Goal: Information Seeking & Learning: Find contact information

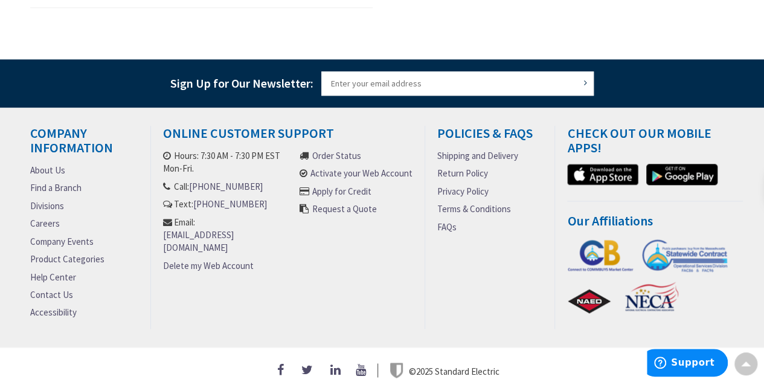
click at [43, 288] on link "Contact Us" at bounding box center [51, 294] width 43 height 13
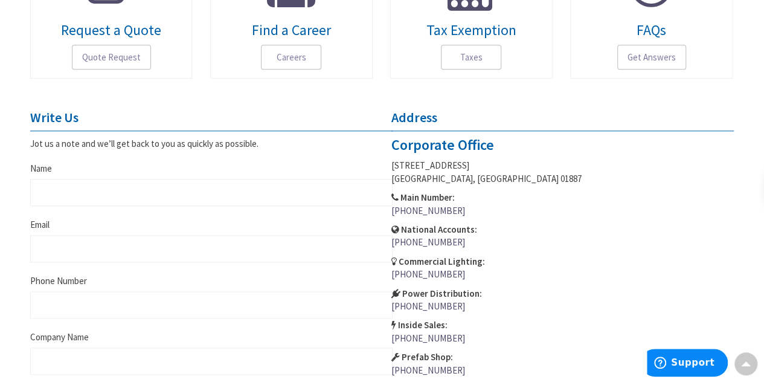
scroll to position [412, 0]
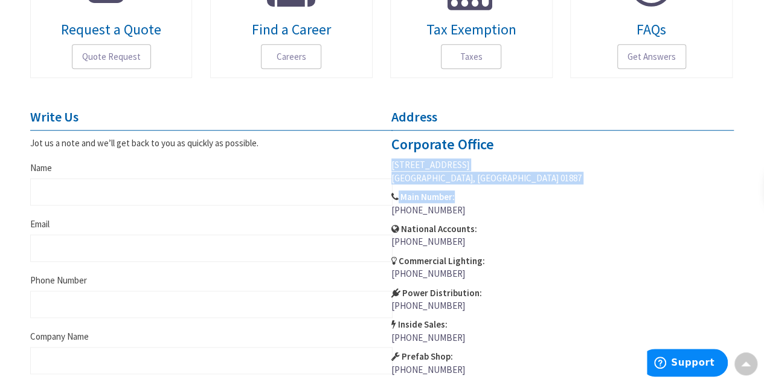
drag, startPoint x: 388, startPoint y: 161, endPoint x: 487, endPoint y: 184, distance: 101.8
click at [487, 184] on div "Address Corporate Office 14 Jewel Drive, Suite 1 Wilmington, MA 01887 Main Numb…" at bounding box center [562, 294] width 361 height 371
click at [494, 182] on p "14 Jewel Drive, Suite 1 Wilmington, MA 01887" at bounding box center [562, 171] width 343 height 26
drag, startPoint x: 391, startPoint y: 161, endPoint x: 543, endPoint y: 190, distance: 154.3
click at [543, 190] on address "Corporate Office 14 Jewel Drive, Suite 1 Wilmington, MA 01887 Main Number: (978…" at bounding box center [562, 255] width 343 height 239
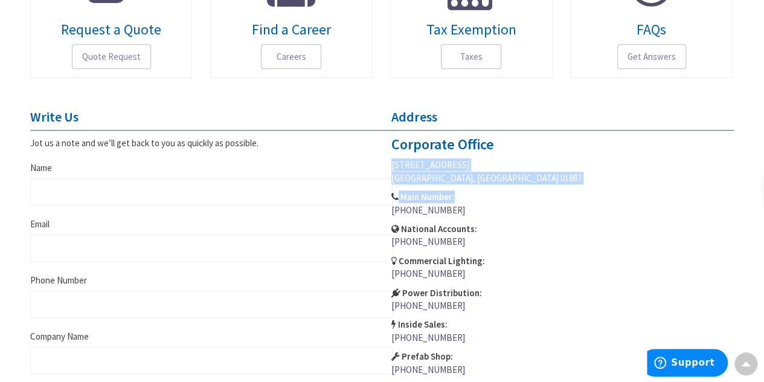
click at [478, 187] on address "Corporate Office 14 Jewel Drive, Suite 1 Wilmington, MA 01887 Main Number: (978…" at bounding box center [562, 255] width 343 height 239
click at [488, 179] on p "14 Jewel Drive, Suite 1 Wilmington, MA 01887" at bounding box center [562, 171] width 343 height 26
click at [489, 177] on p "14 Jewel Drive, Suite 1 Wilmington, MA 01887" at bounding box center [562, 171] width 343 height 26
drag, startPoint x: 393, startPoint y: 161, endPoint x: 485, endPoint y: 179, distance: 94.0
click at [485, 179] on p "14 Jewel Drive, Suite 1 Wilmington, MA 01887" at bounding box center [562, 171] width 343 height 26
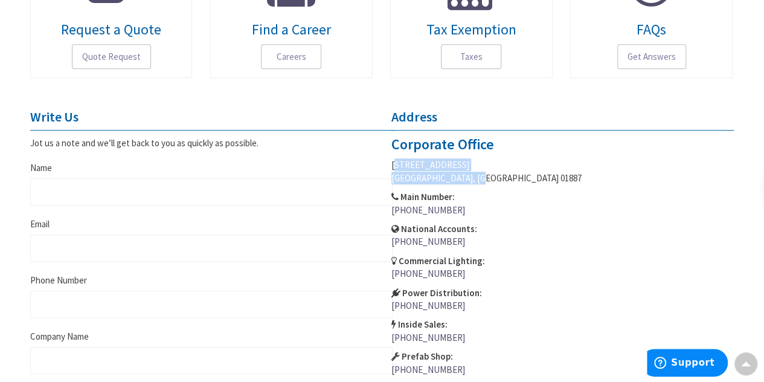
drag, startPoint x: 475, startPoint y: 176, endPoint x: 427, endPoint y: 170, distance: 48.1
click at [475, 174] on p "14 Jewel Drive, Suite 1 Wilmington, MA 01887" at bounding box center [562, 171] width 343 height 26
click at [399, 163] on p "14 Jewel Drive, Suite 1 Wilmington, MA 01887" at bounding box center [562, 171] width 343 height 26
drag, startPoint x: 386, startPoint y: 160, endPoint x: 472, endPoint y: 178, distance: 88.2
click at [472, 178] on div "Address Corporate Office 14 Jewel Drive, Suite 1 Wilmington, MA 01887 Main Numb…" at bounding box center [562, 294] width 361 height 371
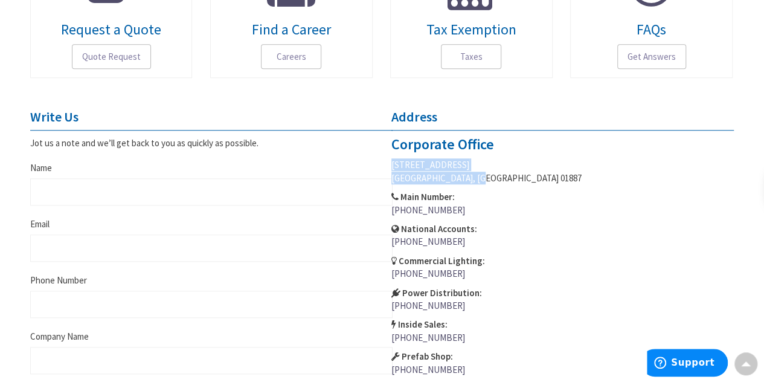
copy p "14 Jewel Drive, Suite 1 Wilmington, MA 01887"
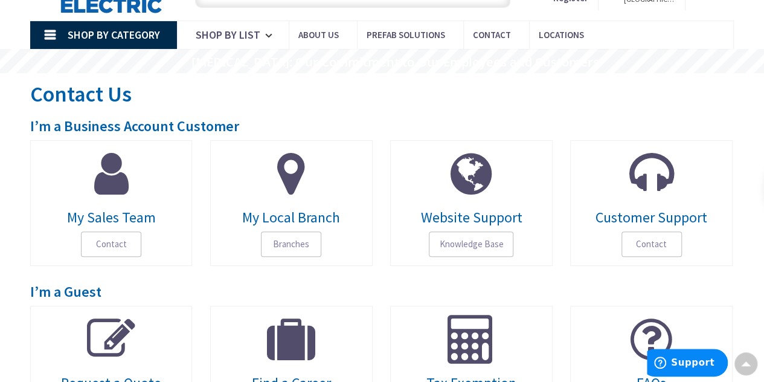
scroll to position [0, 0]
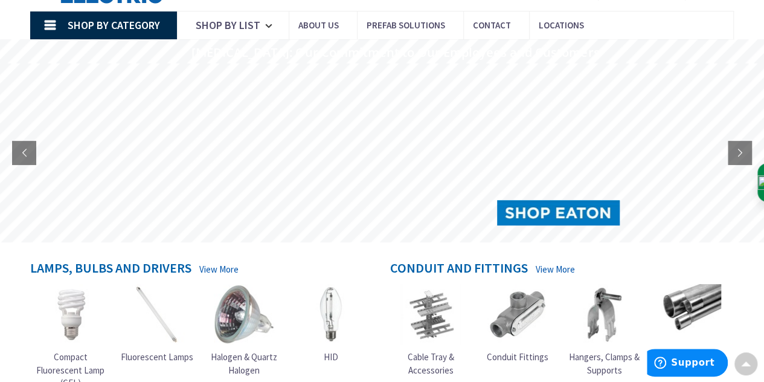
scroll to position [30, 0]
